Goal: Register for event/course

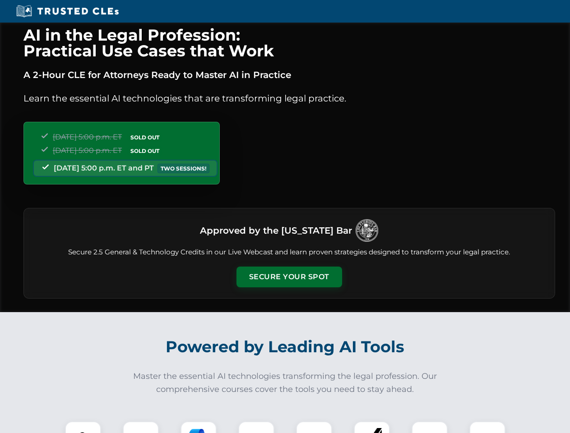
click at [289, 277] on button "Secure Your Spot" at bounding box center [289, 277] width 106 height 21
click at [83, 427] on img at bounding box center [83, 439] width 26 height 26
